Goal: Task Accomplishment & Management: Complete application form

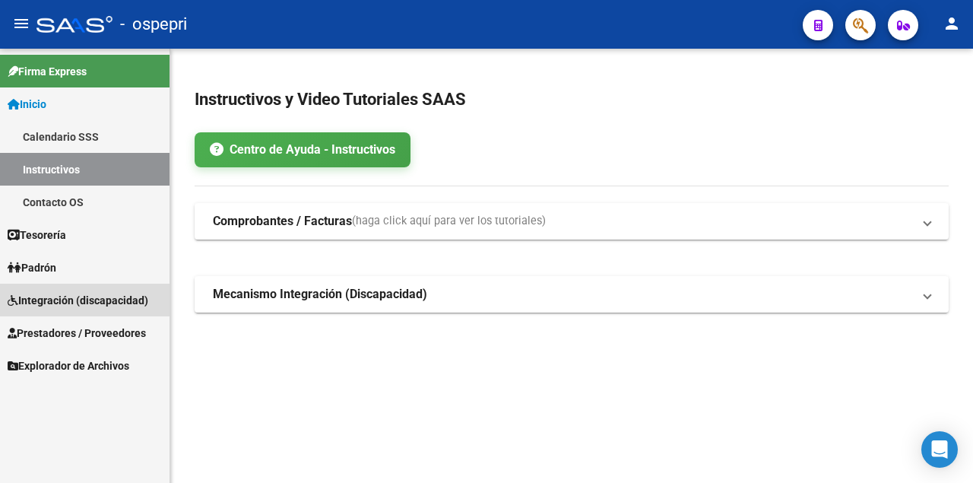
click at [63, 298] on span "Integración (discapacidad)" at bounding box center [78, 300] width 141 height 17
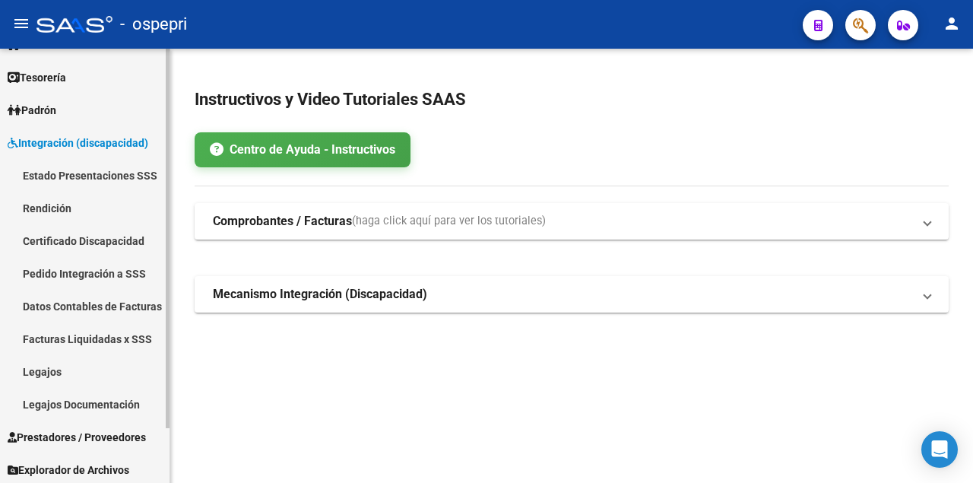
scroll to position [62, 0]
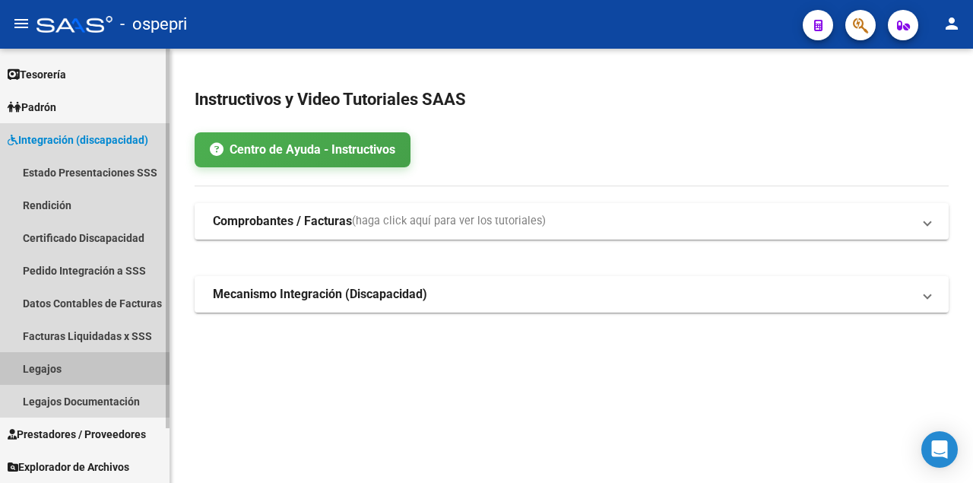
click at [65, 366] on link "Legajos" at bounding box center [85, 368] width 170 height 33
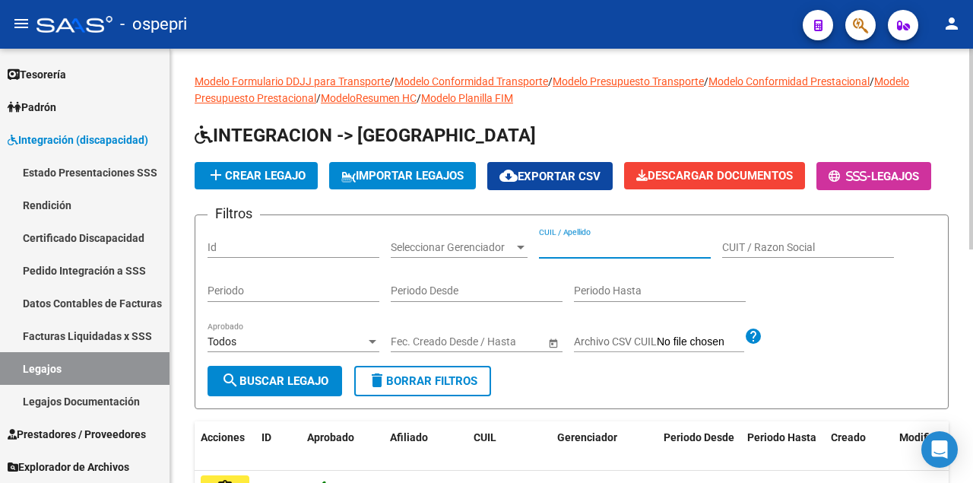
click at [579, 254] on input "CUIL / Apellido" at bounding box center [625, 247] width 172 height 13
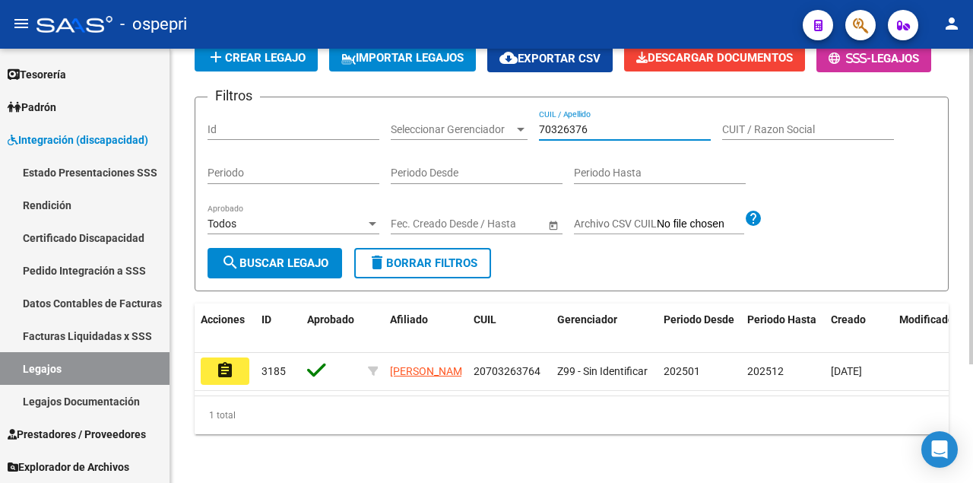
scroll to position [163, 0]
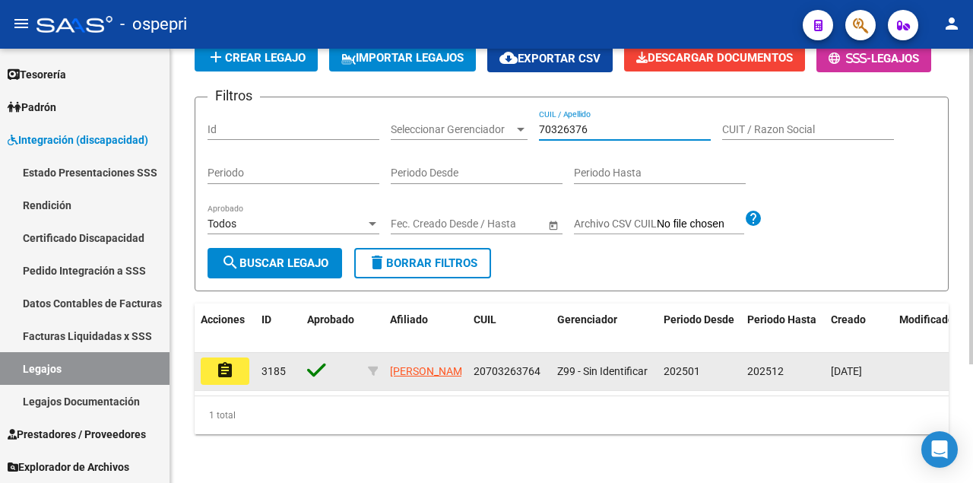
type input "70326376"
click at [230, 367] on mat-icon "assignment" at bounding box center [225, 370] width 18 height 18
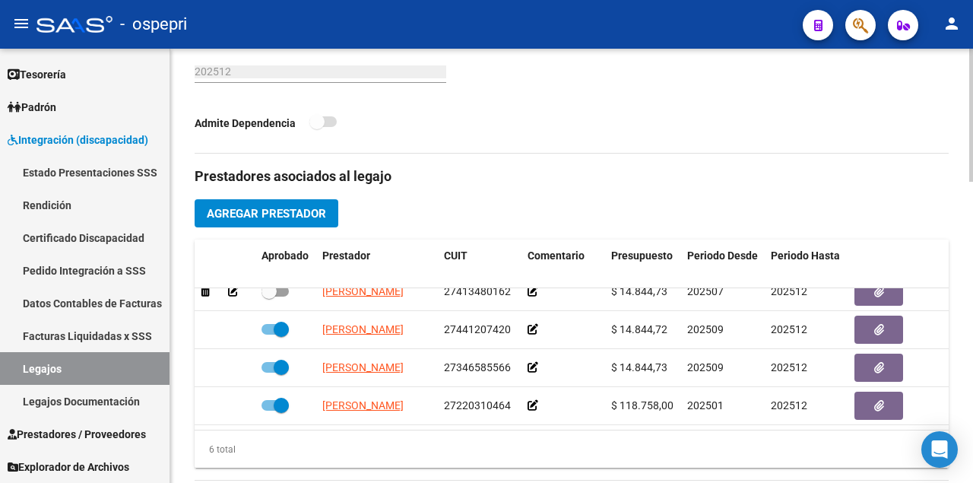
scroll to position [608, 0]
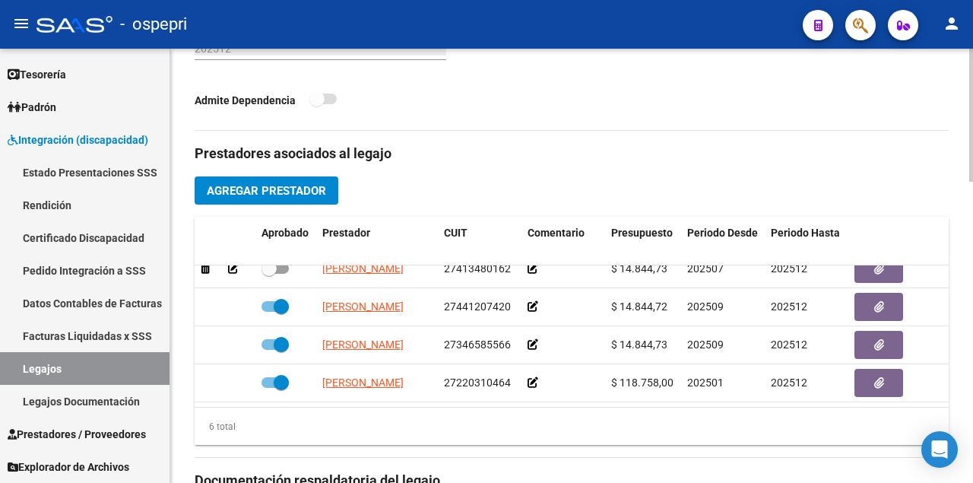
click at [309, 189] on span "Agregar Prestador" at bounding box center [266, 191] width 119 height 14
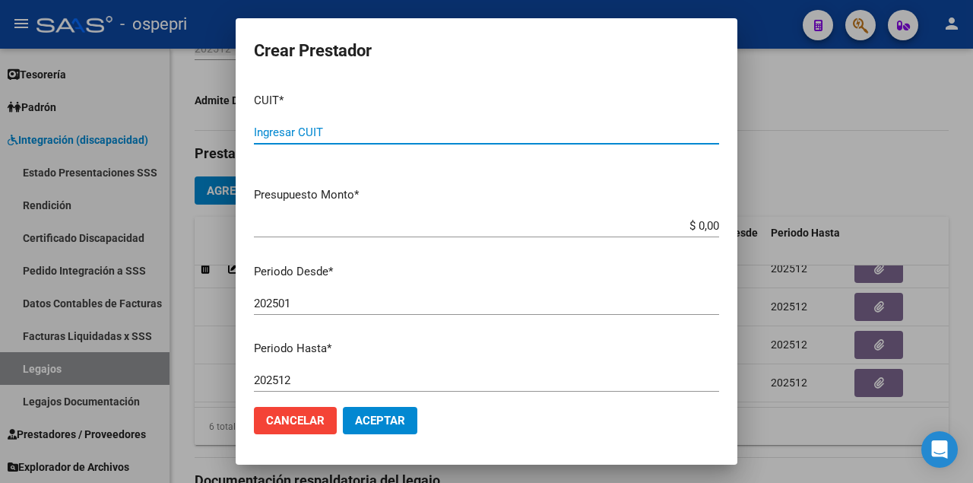
paste input "27-16375384-2"
type input "27-16375384-2"
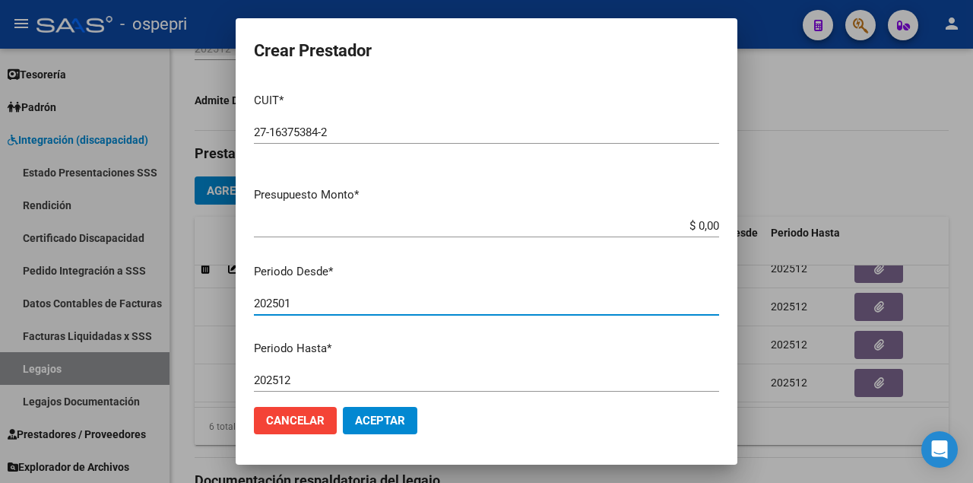
click at [310, 304] on input "202501" at bounding box center [486, 304] width 465 height 14
type input "202508"
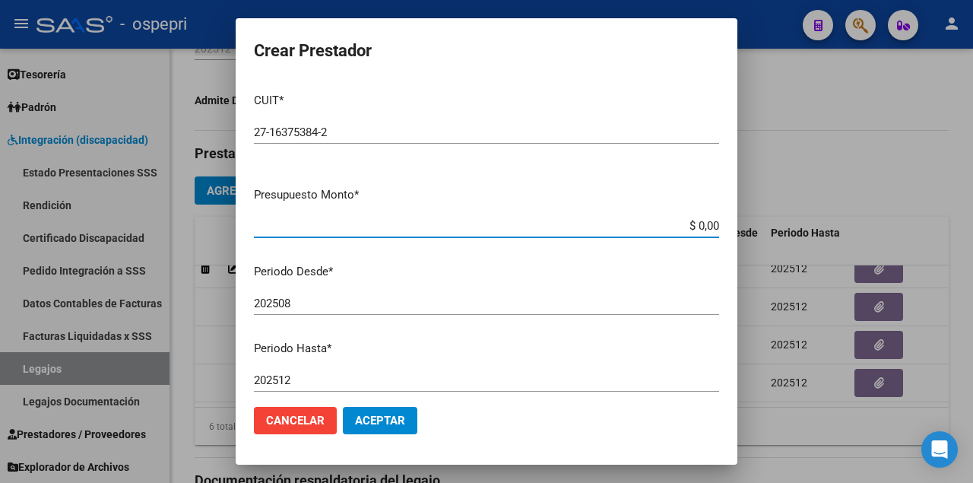
drag, startPoint x: 677, startPoint y: 224, endPoint x: 805, endPoint y: 230, distance: 128.6
click at [805, 230] on div "Crear Prestador CUIT * 27-16375384-2 Ingresar CUIT ARCA Padrón Presupuesto Mont…" at bounding box center [486, 241] width 973 height 483
type input "$ 14.844,73"
click at [389, 423] on span "Aceptar" at bounding box center [380, 421] width 50 height 14
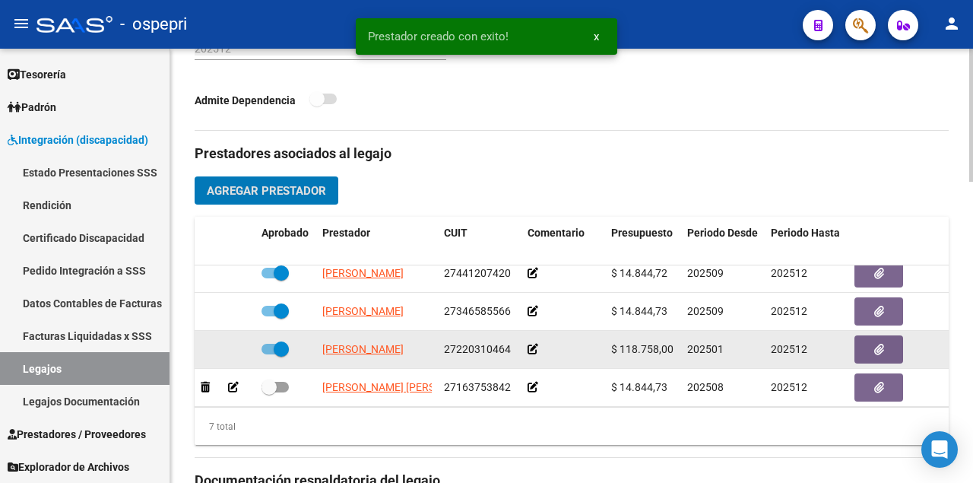
scroll to position [137, 0]
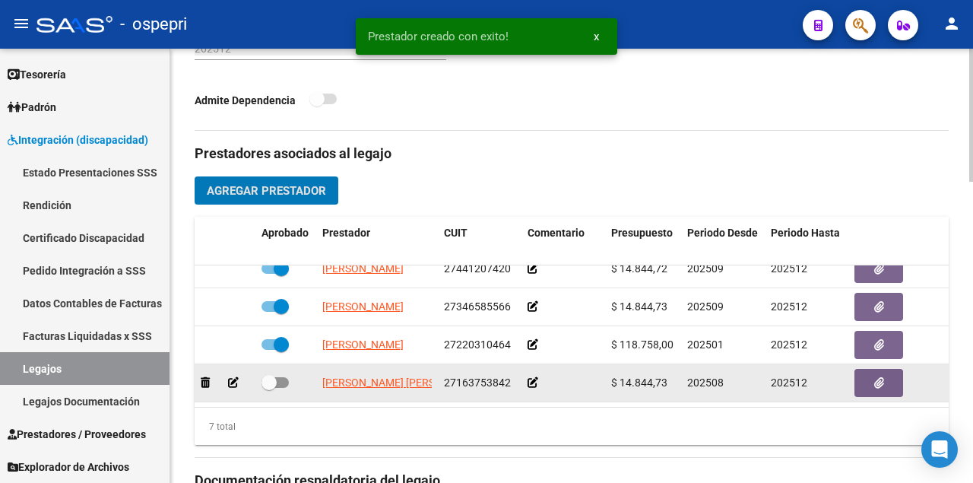
click at [284, 377] on span at bounding box center [275, 382] width 27 height 11
click at [269, 388] on input "checkbox" at bounding box center [268, 388] width 1 height 1
checkbox input "true"
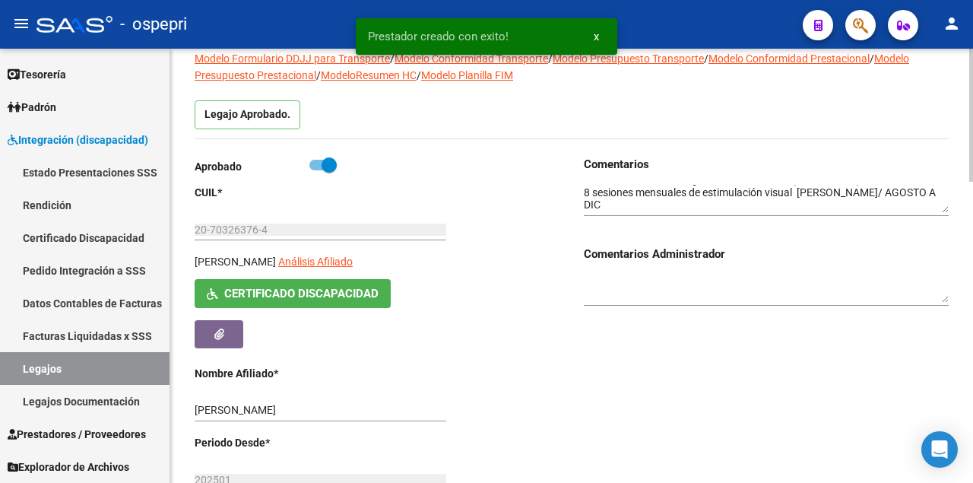
scroll to position [101, 0]
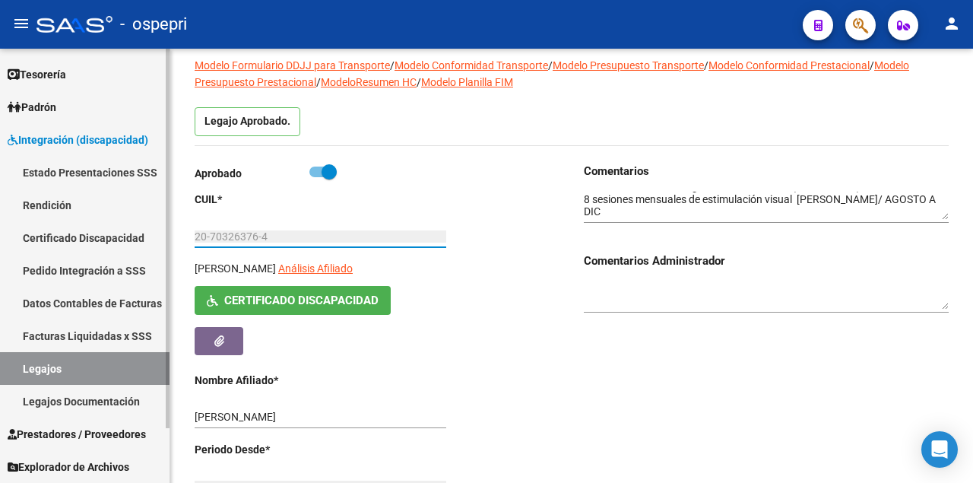
drag, startPoint x: 291, startPoint y: 239, endPoint x: 24, endPoint y: 228, distance: 267.9
click at [24, 228] on mat-sidenav-container "Firma Express Inicio Calendario SSS Instructivos Contacto OS Tesorería Extracto…" at bounding box center [486, 266] width 973 height 434
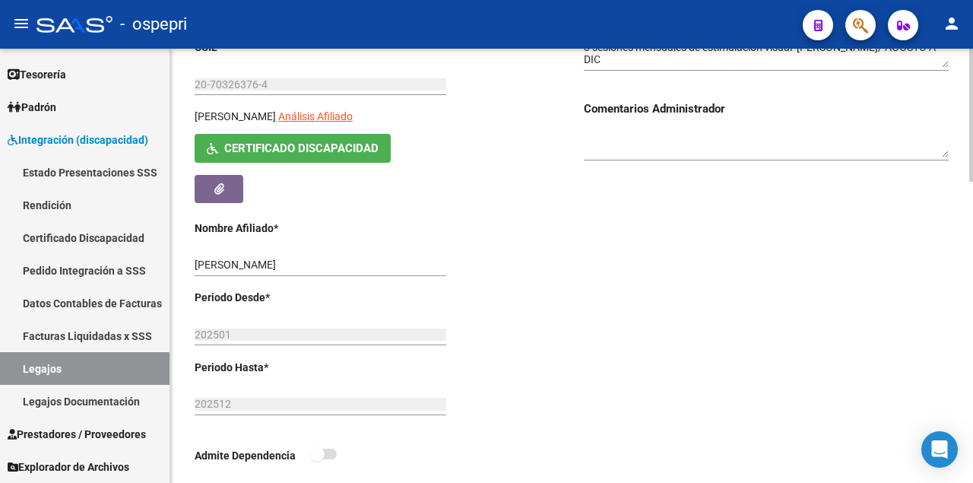
click at [625, 370] on div "Comentarios Comentarios Administrador" at bounding box center [760, 248] width 377 height 474
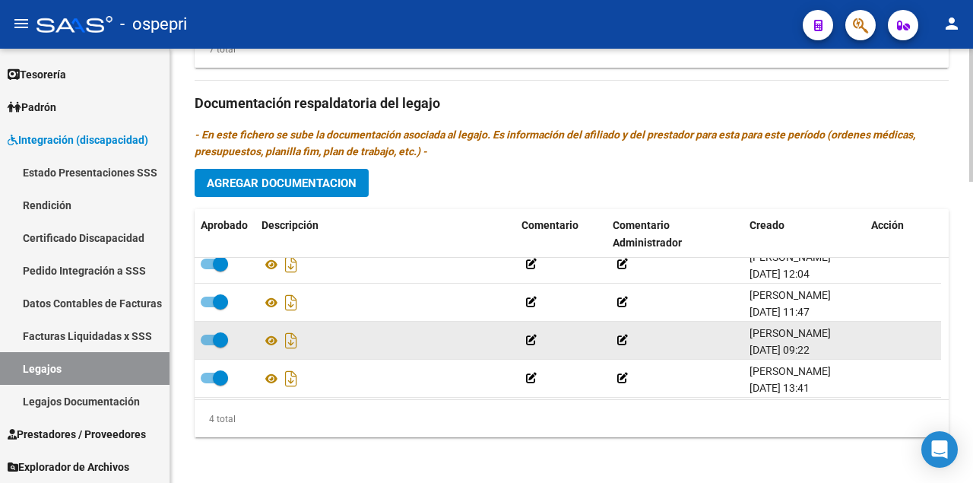
scroll to position [15, 0]
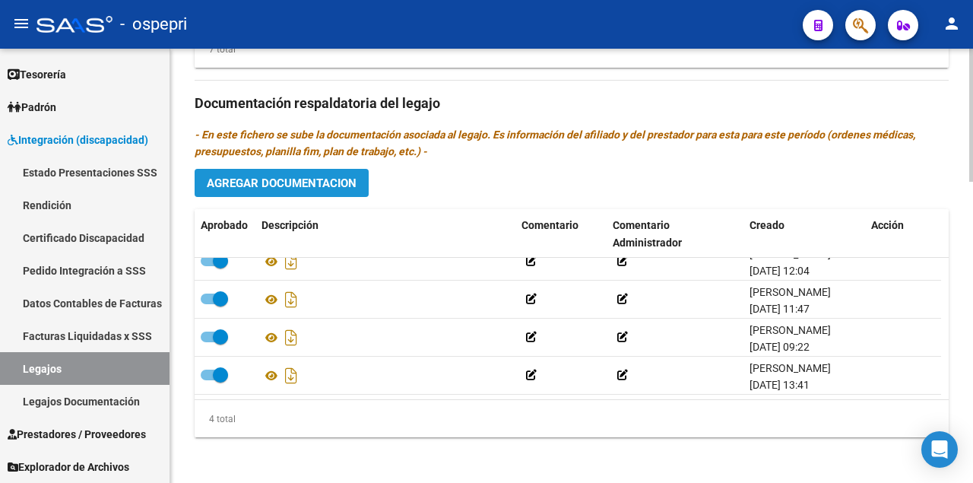
click at [254, 179] on span "Agregar Documentacion" at bounding box center [282, 183] width 150 height 14
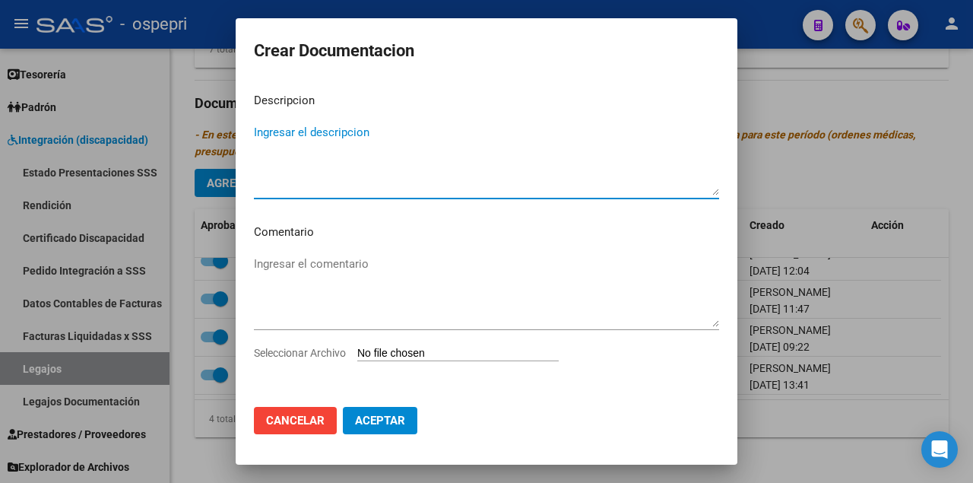
click at [441, 355] on input "Seleccionar Archivo" at bounding box center [457, 354] width 201 height 14
type input "C:\fakepath\20703263764.pdf"
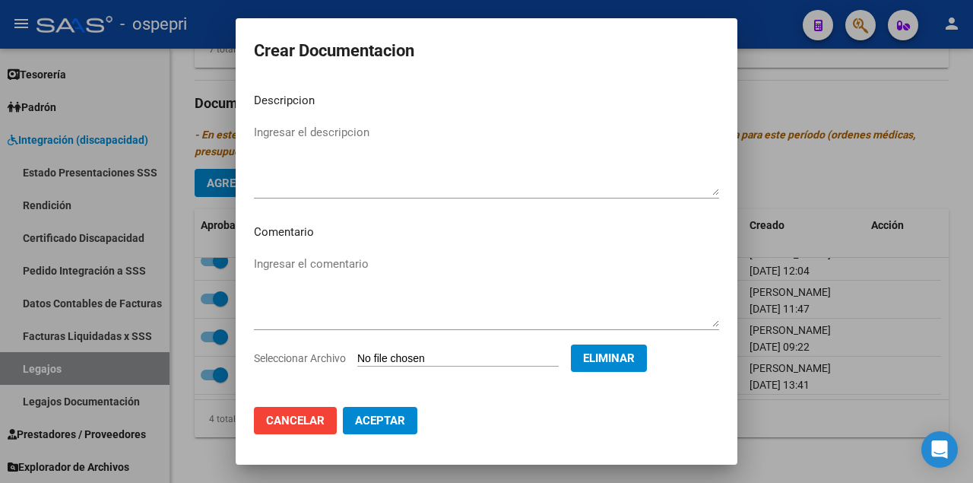
click at [370, 422] on span "Aceptar" at bounding box center [380, 421] width 50 height 14
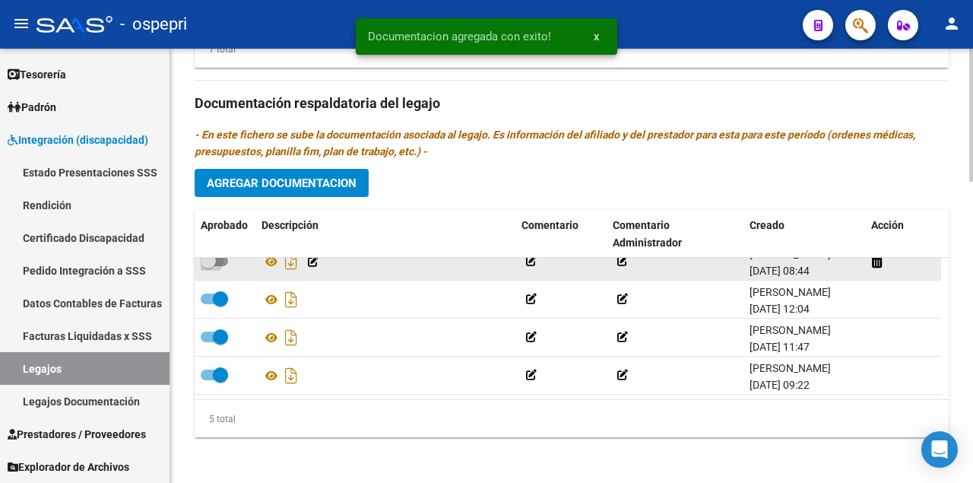
click at [224, 259] on span at bounding box center [214, 260] width 27 height 11
click at [208, 266] on input "checkbox" at bounding box center [208, 266] width 1 height 1
checkbox input "true"
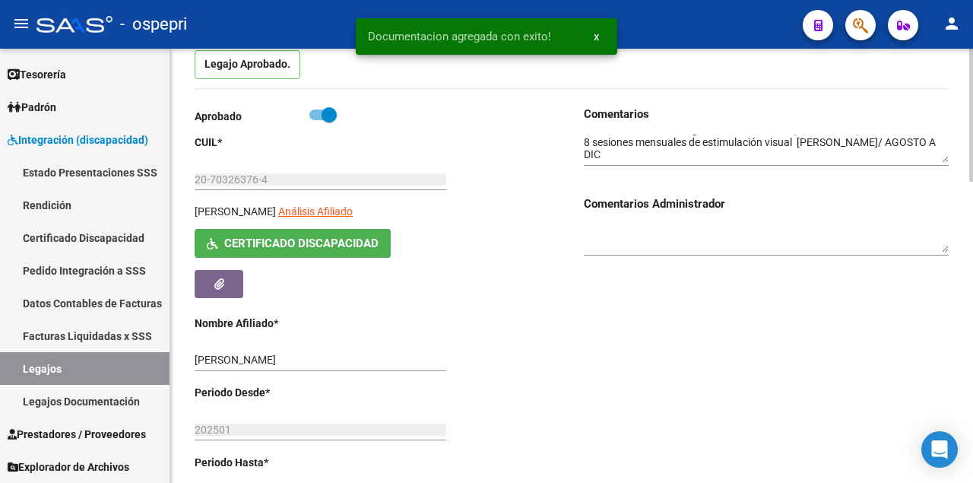
scroll to position [0, 0]
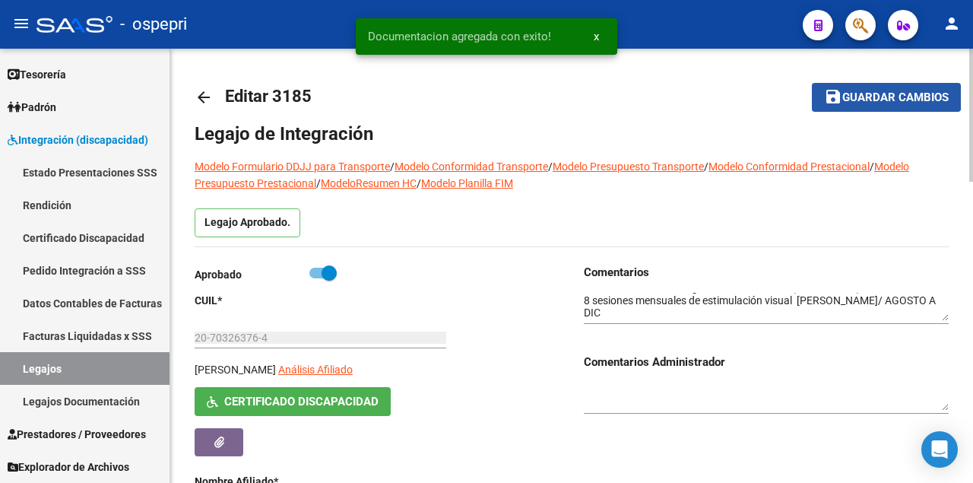
click at [879, 96] on span "Guardar cambios" at bounding box center [895, 98] width 106 height 14
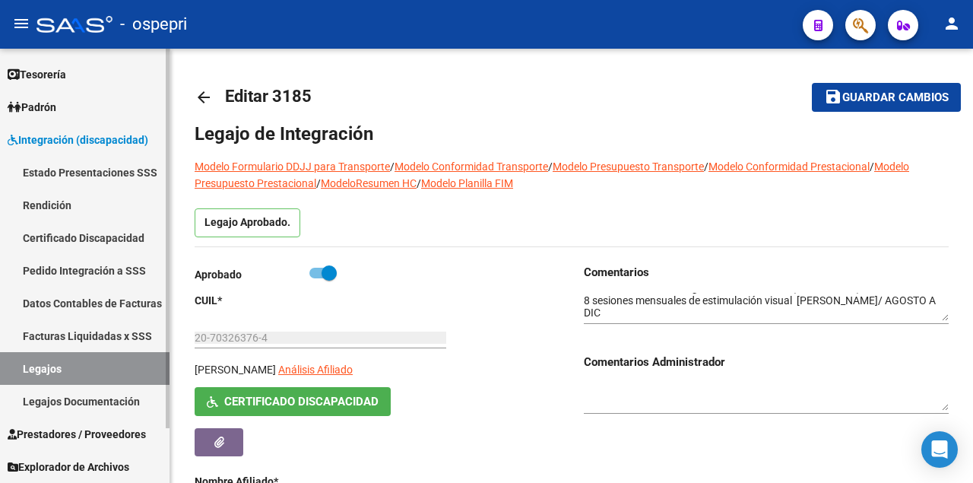
click at [69, 373] on link "Legajos" at bounding box center [85, 368] width 170 height 33
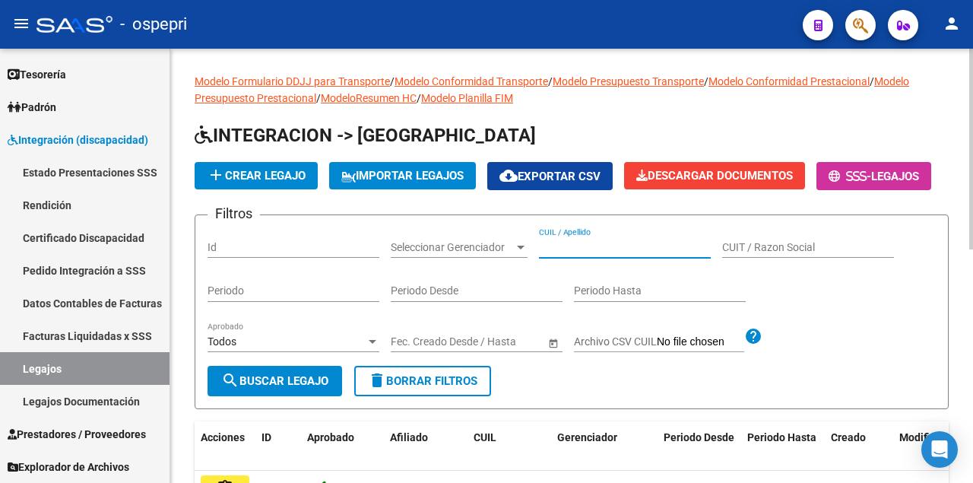
click at [585, 254] on input "CUIL / Apellido" at bounding box center [625, 247] width 172 height 13
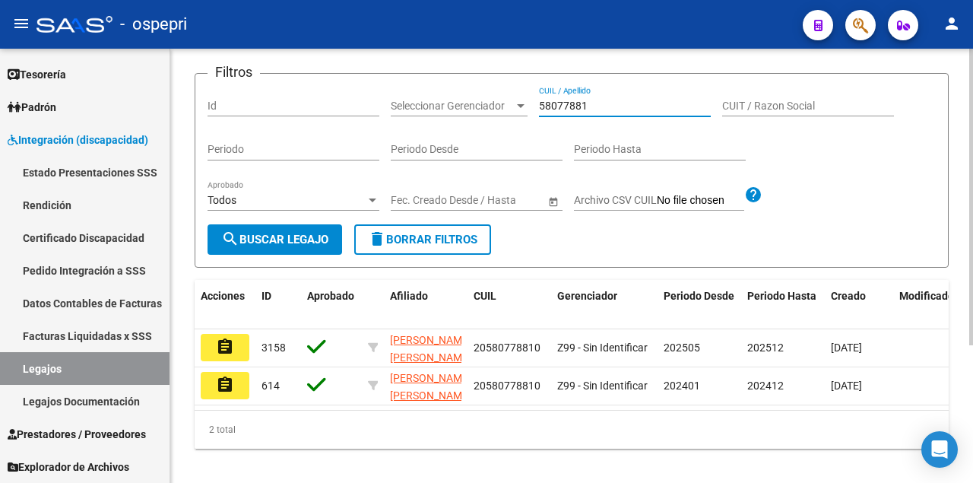
scroll to position [201, 0]
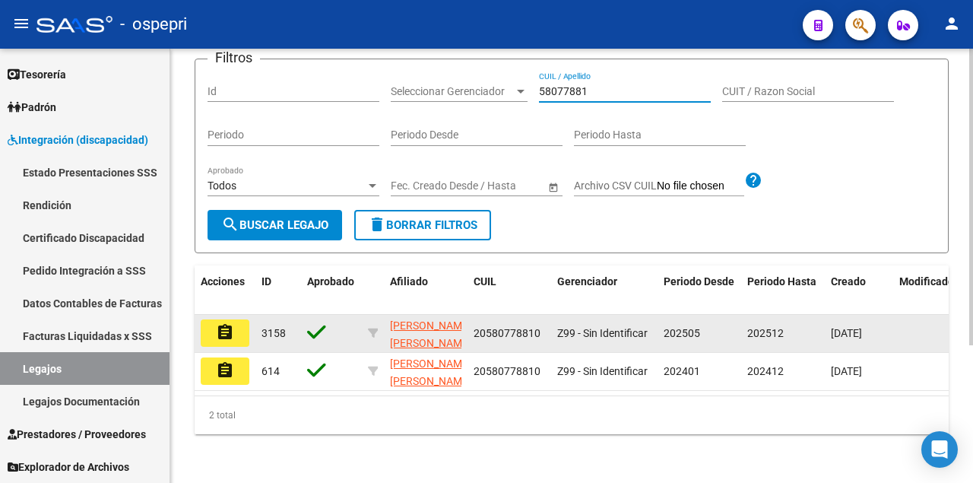
type input "58077881"
click at [227, 326] on mat-icon "assignment" at bounding box center [225, 332] width 18 height 18
